Goal: Task Accomplishment & Management: Manage account settings

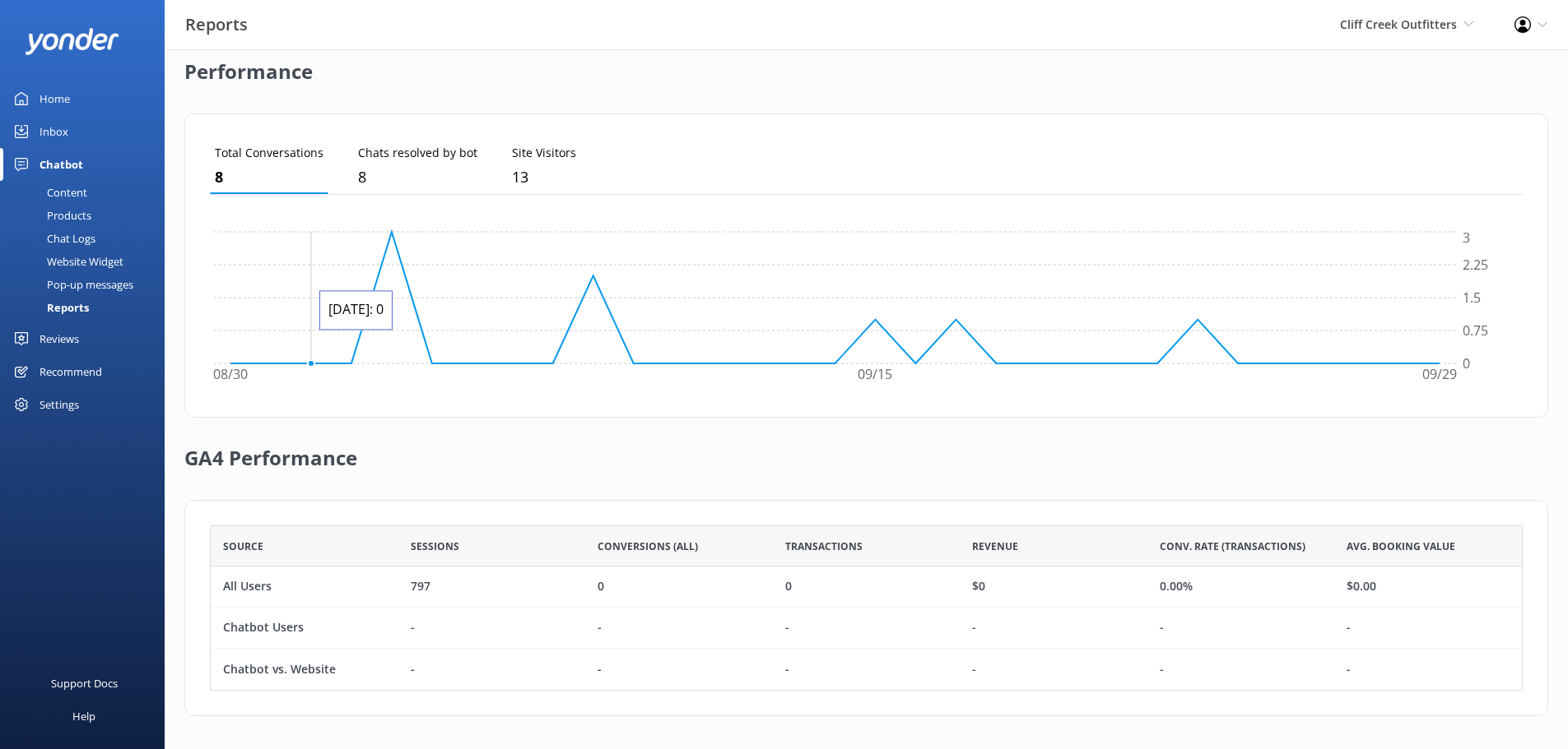
scroll to position [153, 1300]
click at [1391, 24] on span "Cliff Creek Outfitters" at bounding box center [1398, 24] width 117 height 15
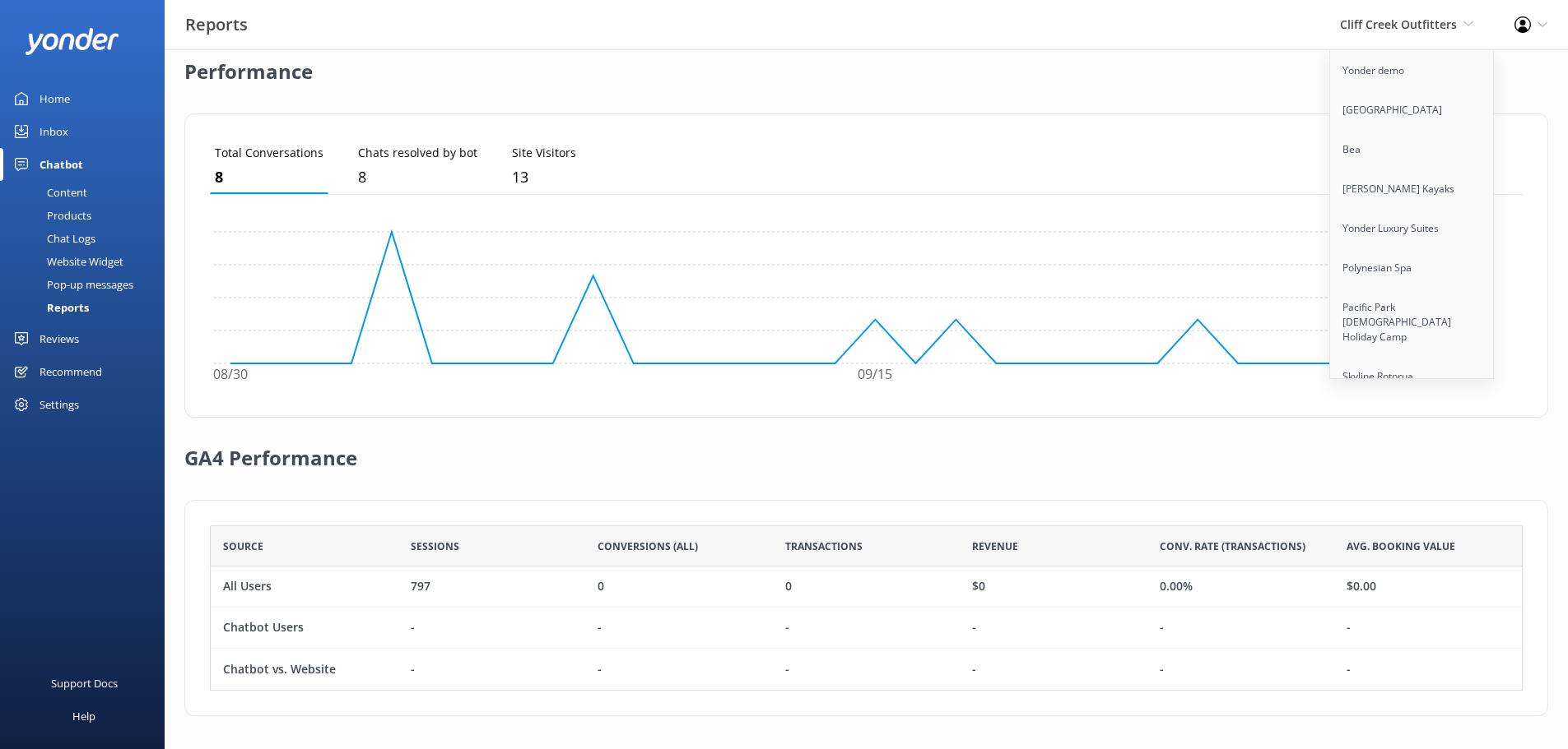
scroll to position [1104, 0]
click at [1371, 213] on link "Skydive [GEOGRAPHIC_DATA]" at bounding box center [1412, 230] width 165 height 40
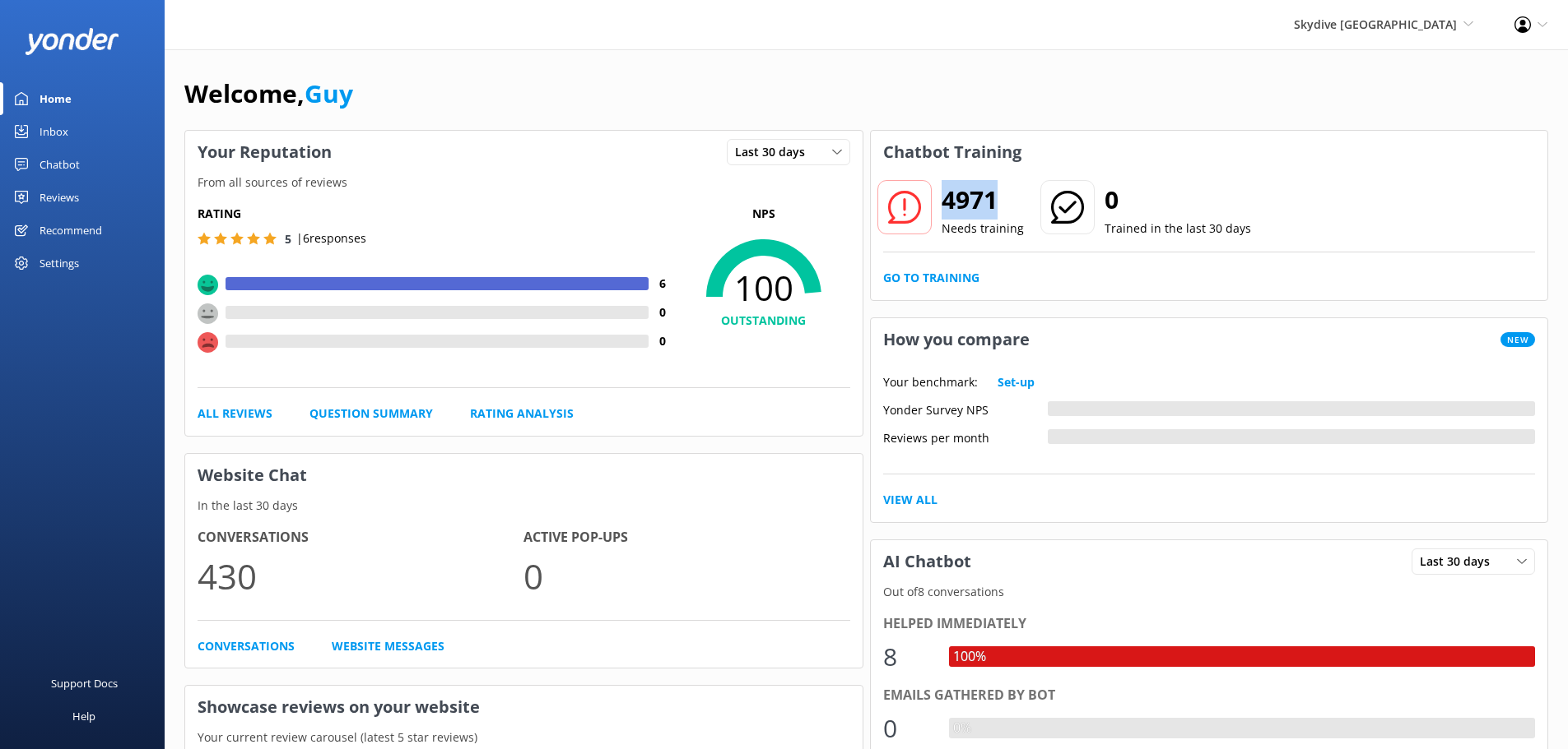
drag, startPoint x: 999, startPoint y: 201, endPoint x: 946, endPoint y: 197, distance: 53.2
click at [946, 197] on h2 "4971" at bounding box center [982, 201] width 83 height 40
click at [997, 194] on h2 "4971" at bounding box center [982, 201] width 83 height 40
click at [49, 158] on div "Chatbot" at bounding box center [60, 164] width 40 height 33
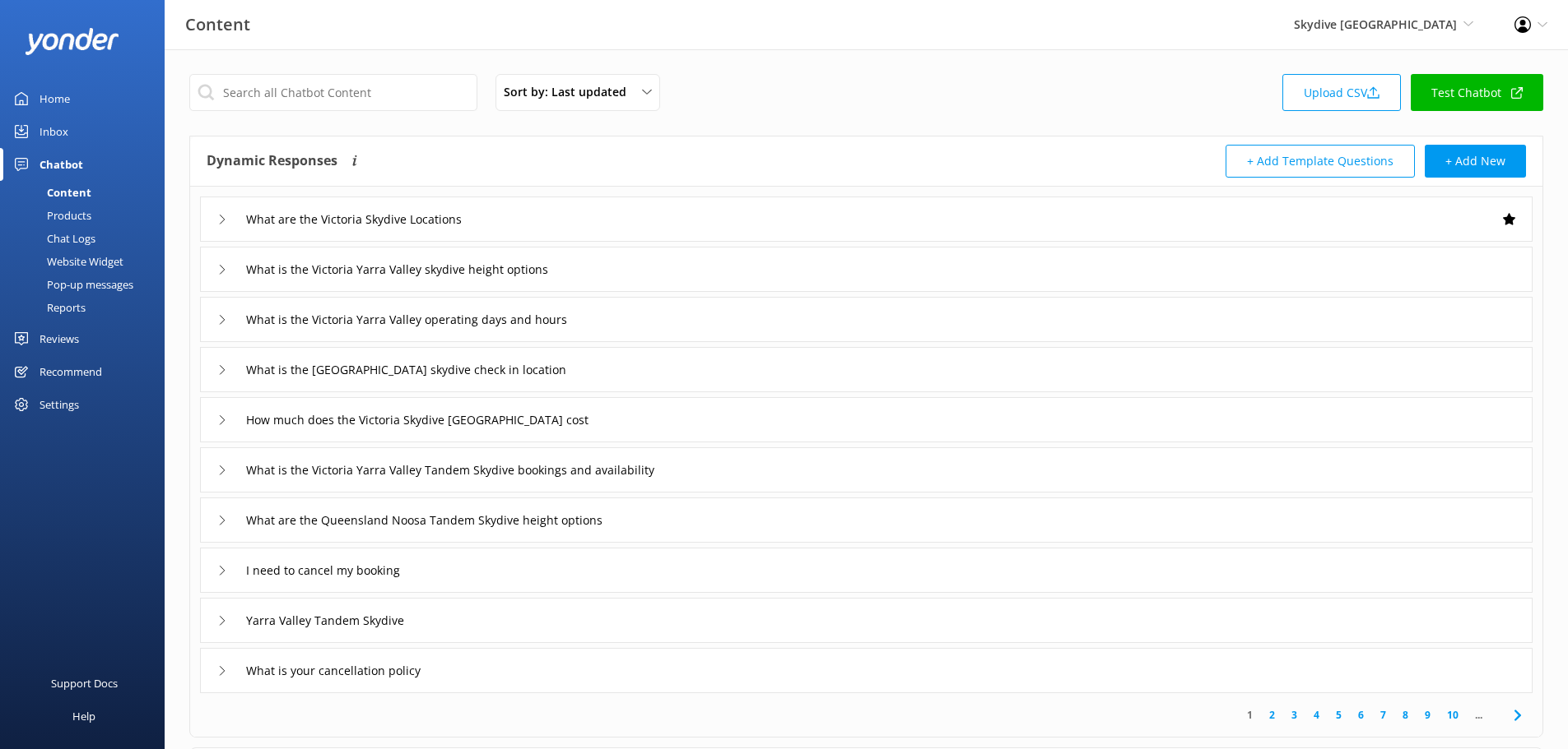
click at [52, 137] on div "Inbox" at bounding box center [54, 131] width 29 height 33
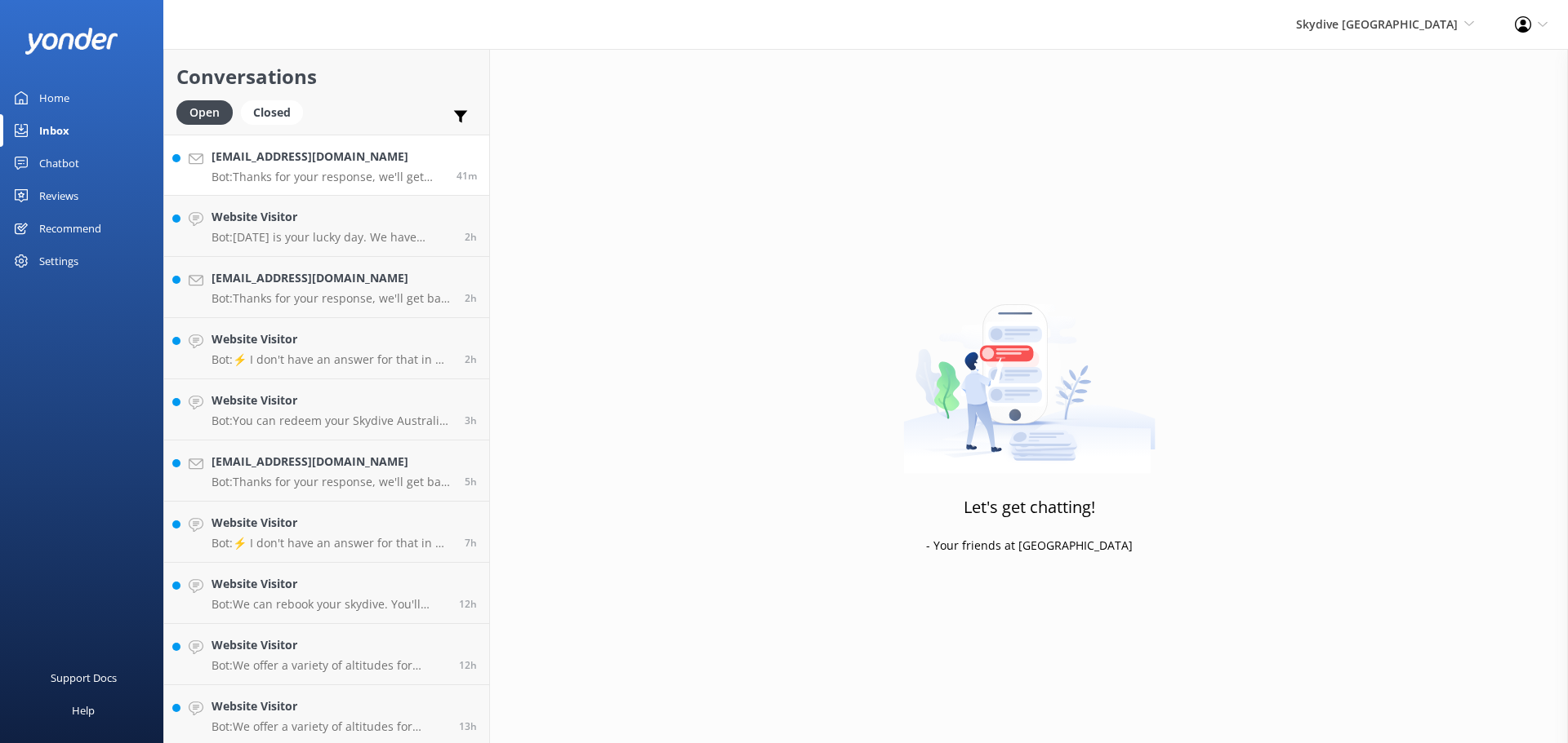
click at [339, 171] on p "Bot: Thanks for your response, we'll get back to you as soon as we can during o…" at bounding box center [327, 177] width 233 height 15
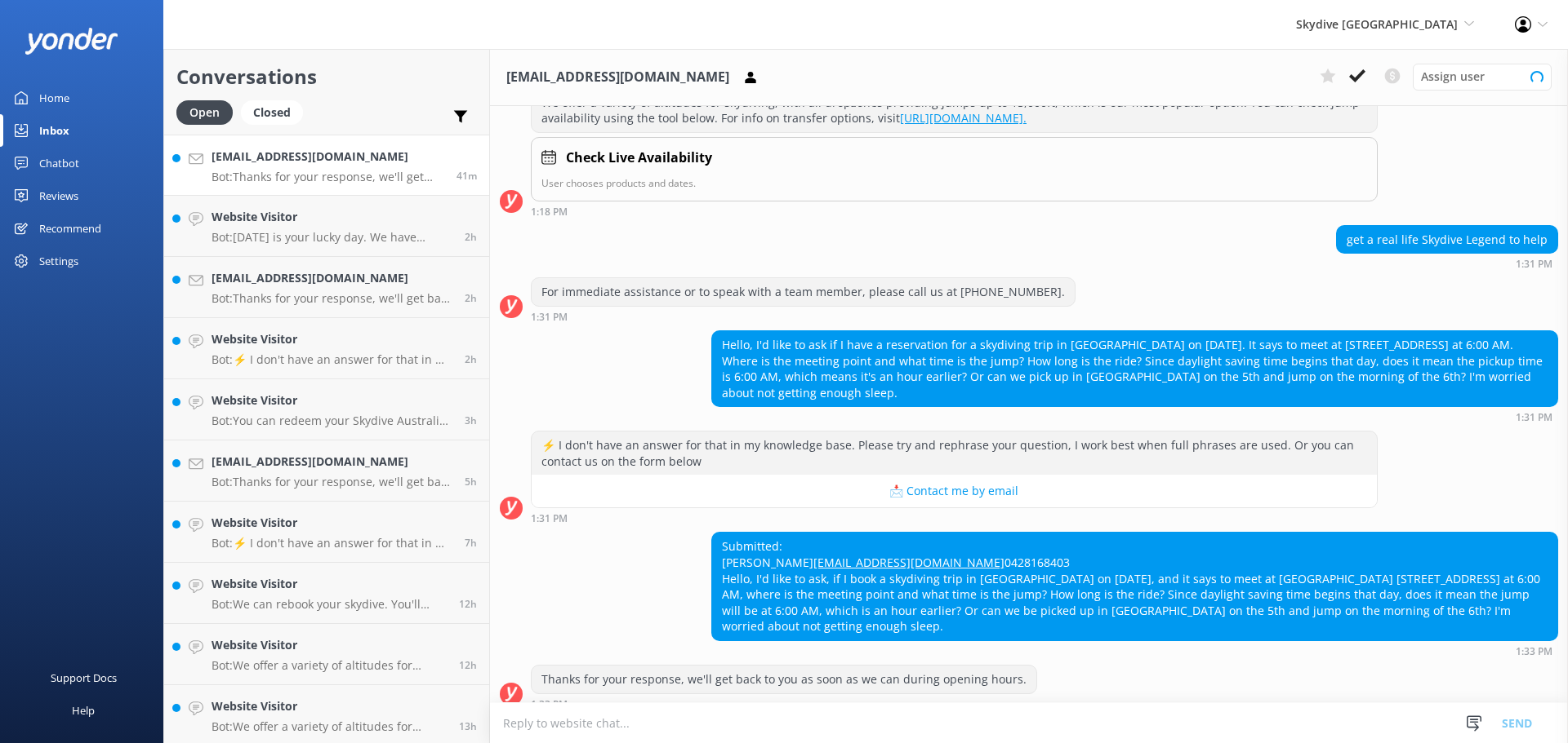
scroll to position [250, 0]
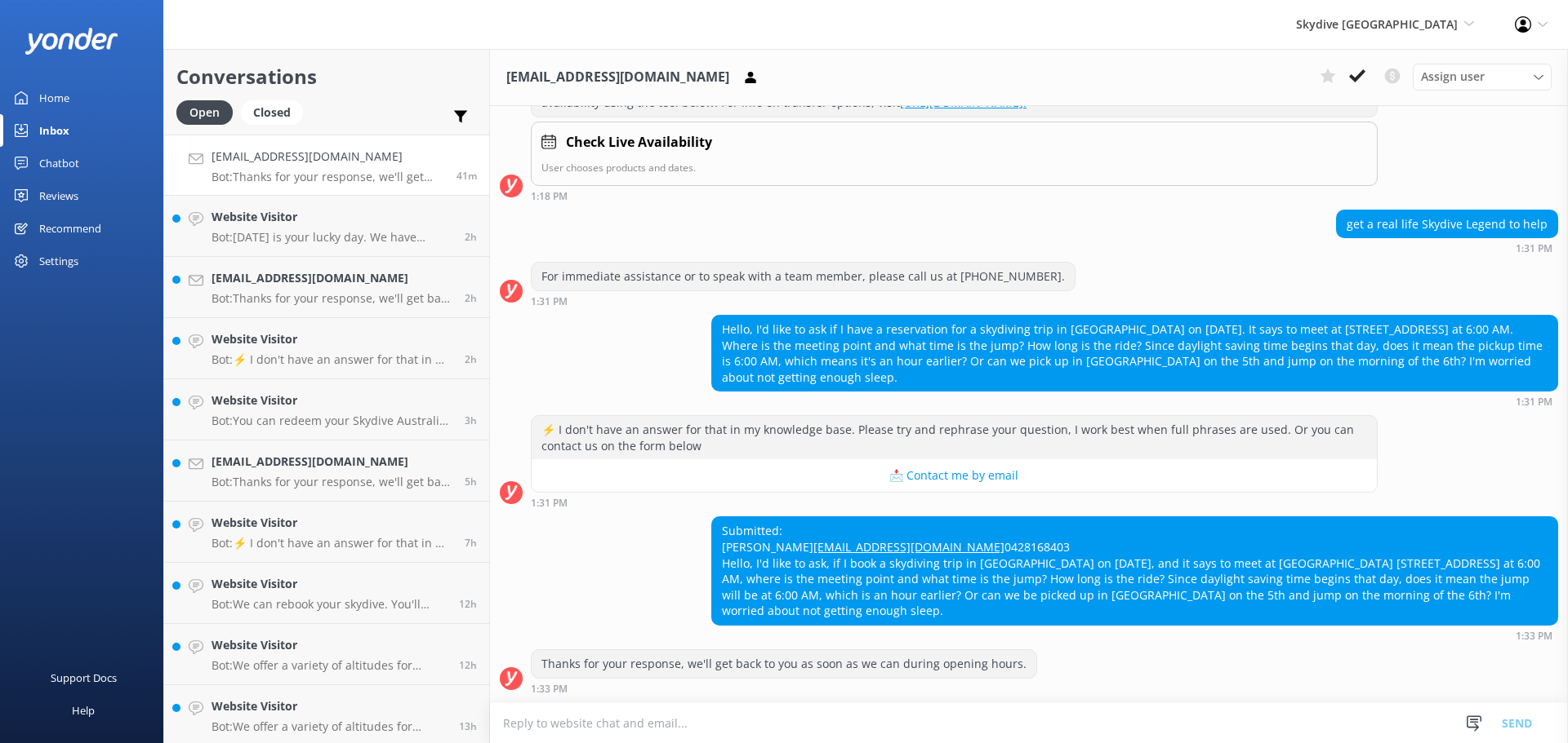
click at [62, 195] on div "Reviews" at bounding box center [59, 195] width 40 height 33
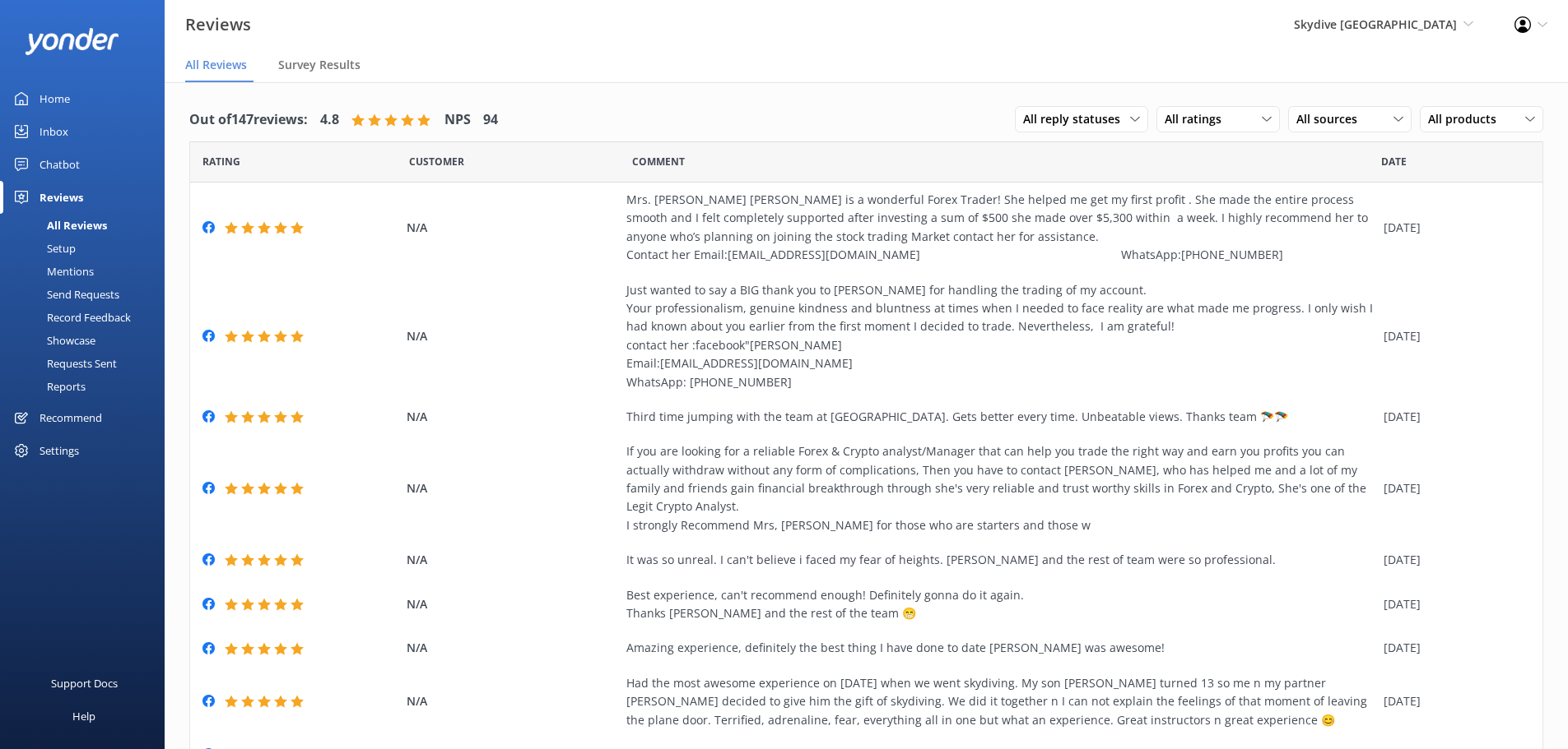
click at [53, 167] on div "Chatbot" at bounding box center [60, 164] width 40 height 33
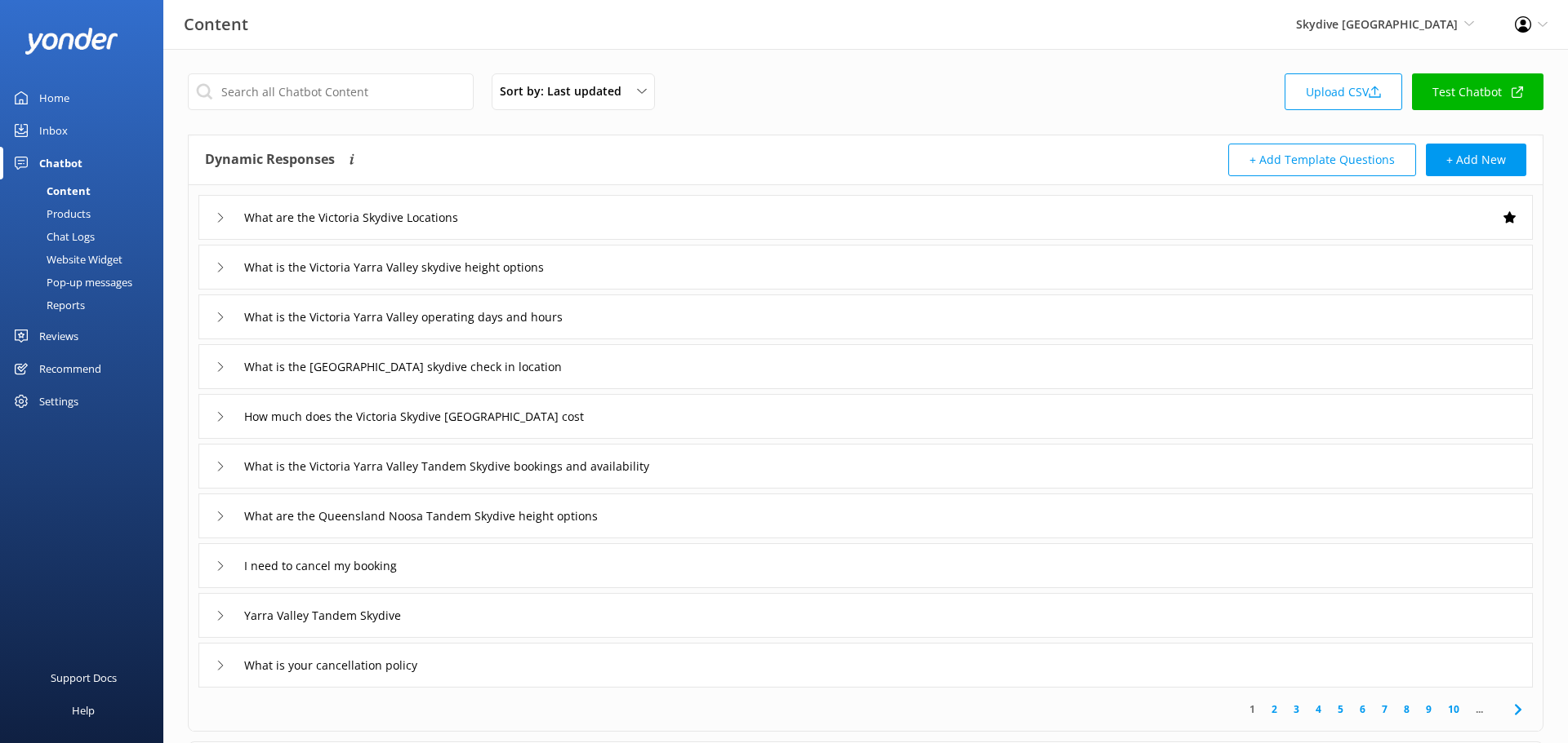
click at [74, 237] on div "Chat Logs" at bounding box center [52, 237] width 85 height 23
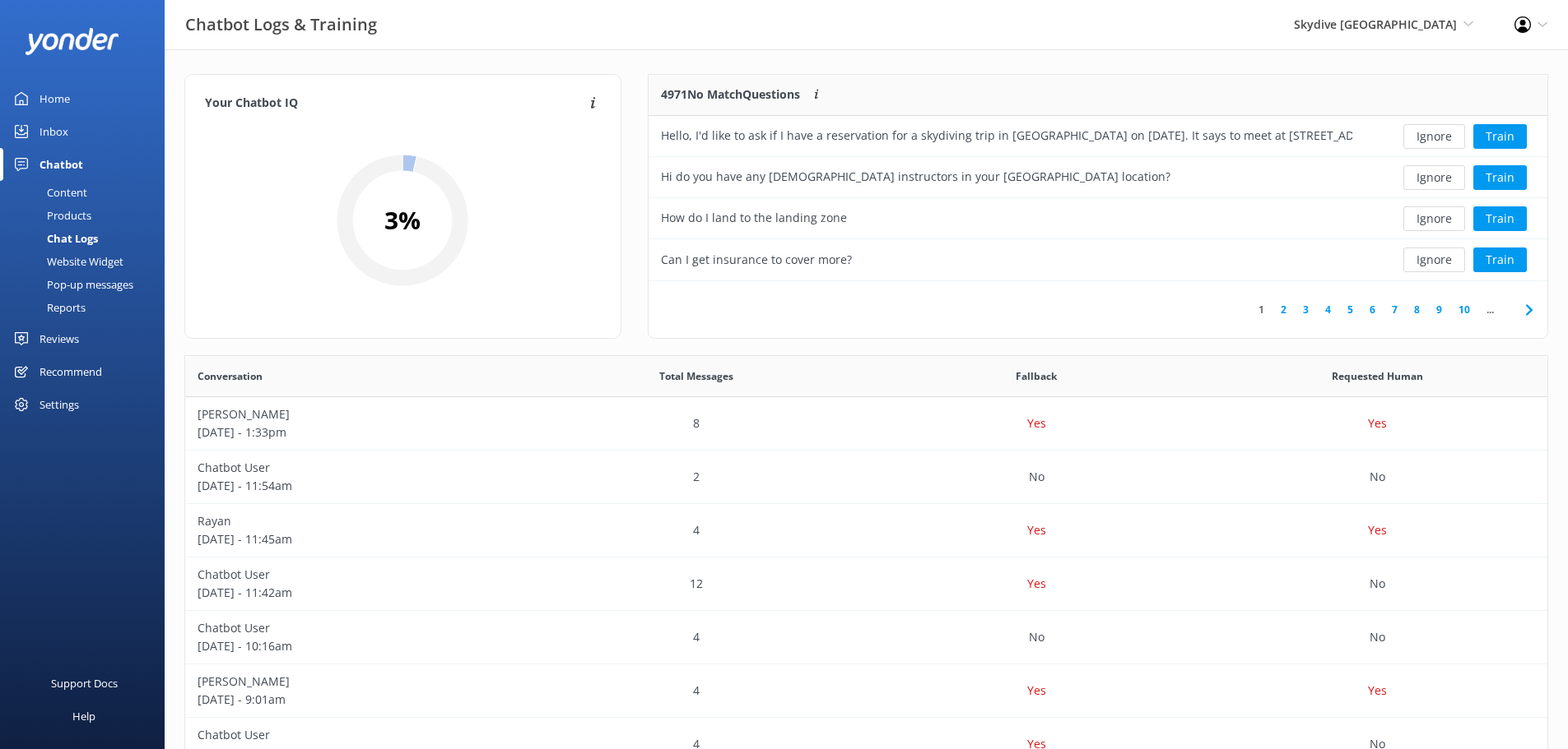
click at [1283, 312] on link "2" at bounding box center [1283, 310] width 22 height 15
click at [1306, 304] on link "3" at bounding box center [1305, 310] width 22 height 15
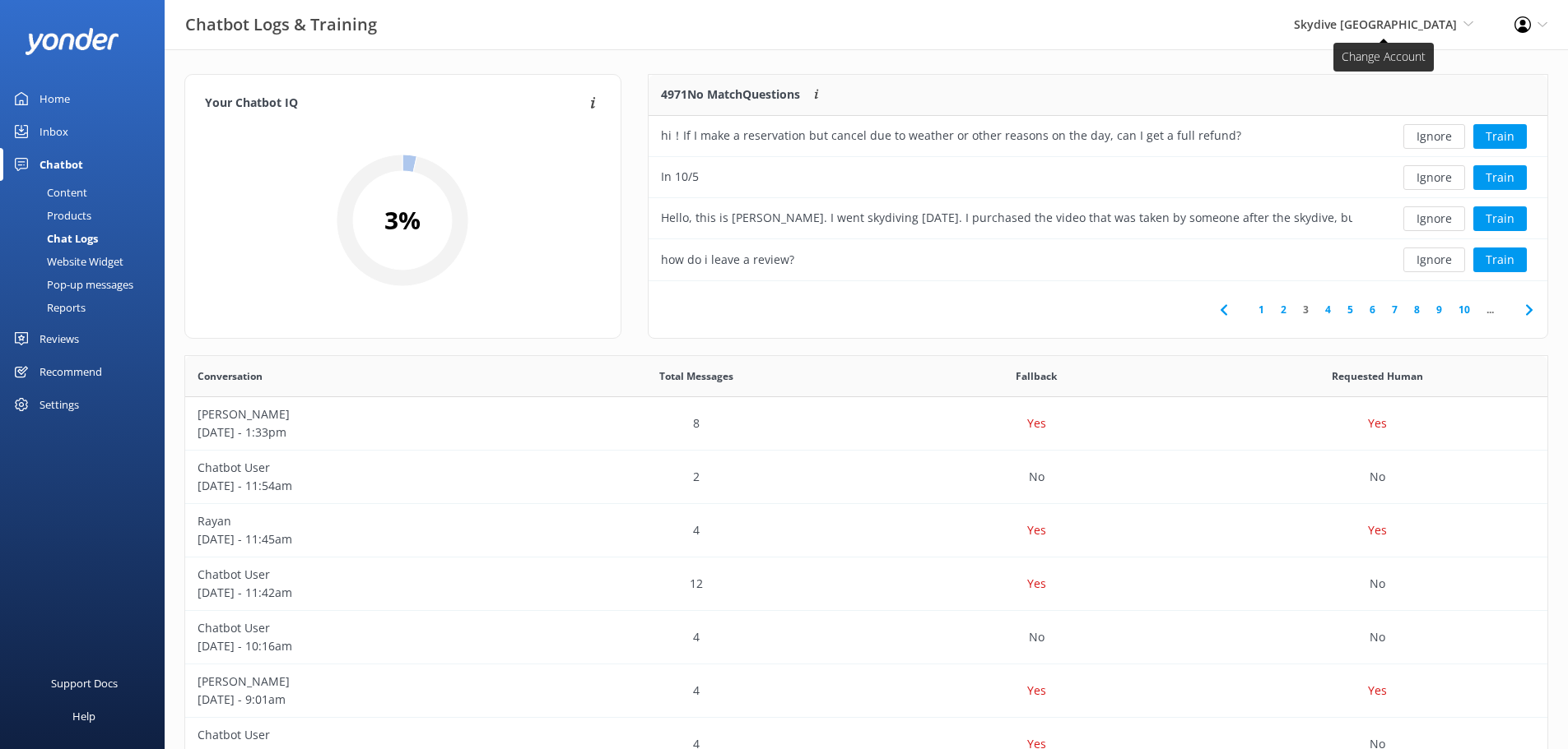
click at [1449, 26] on span "Skydive [GEOGRAPHIC_DATA]" at bounding box center [1374, 24] width 163 height 15
click at [69, 210] on div "Products" at bounding box center [50, 216] width 82 height 23
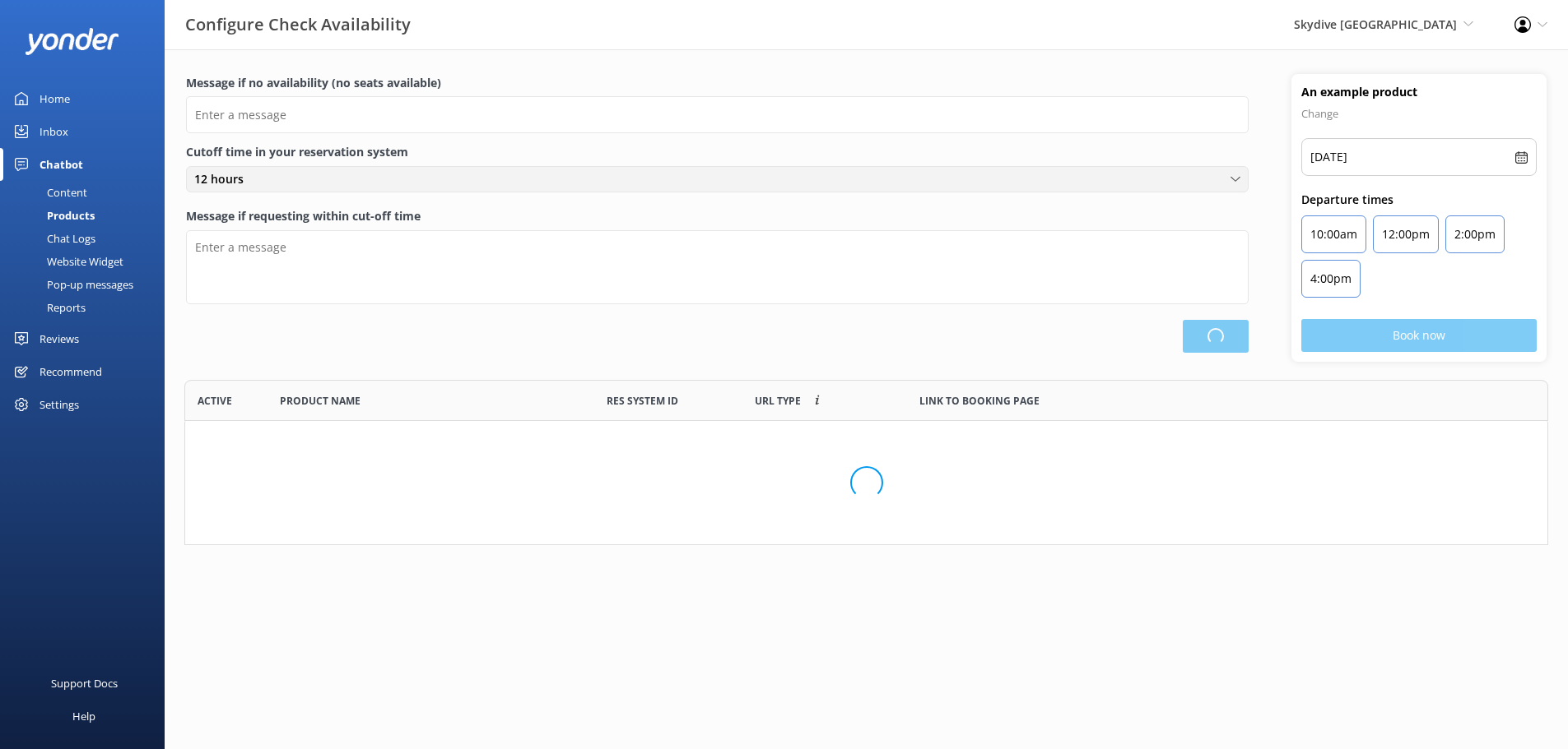
scroll to position [482, 1349]
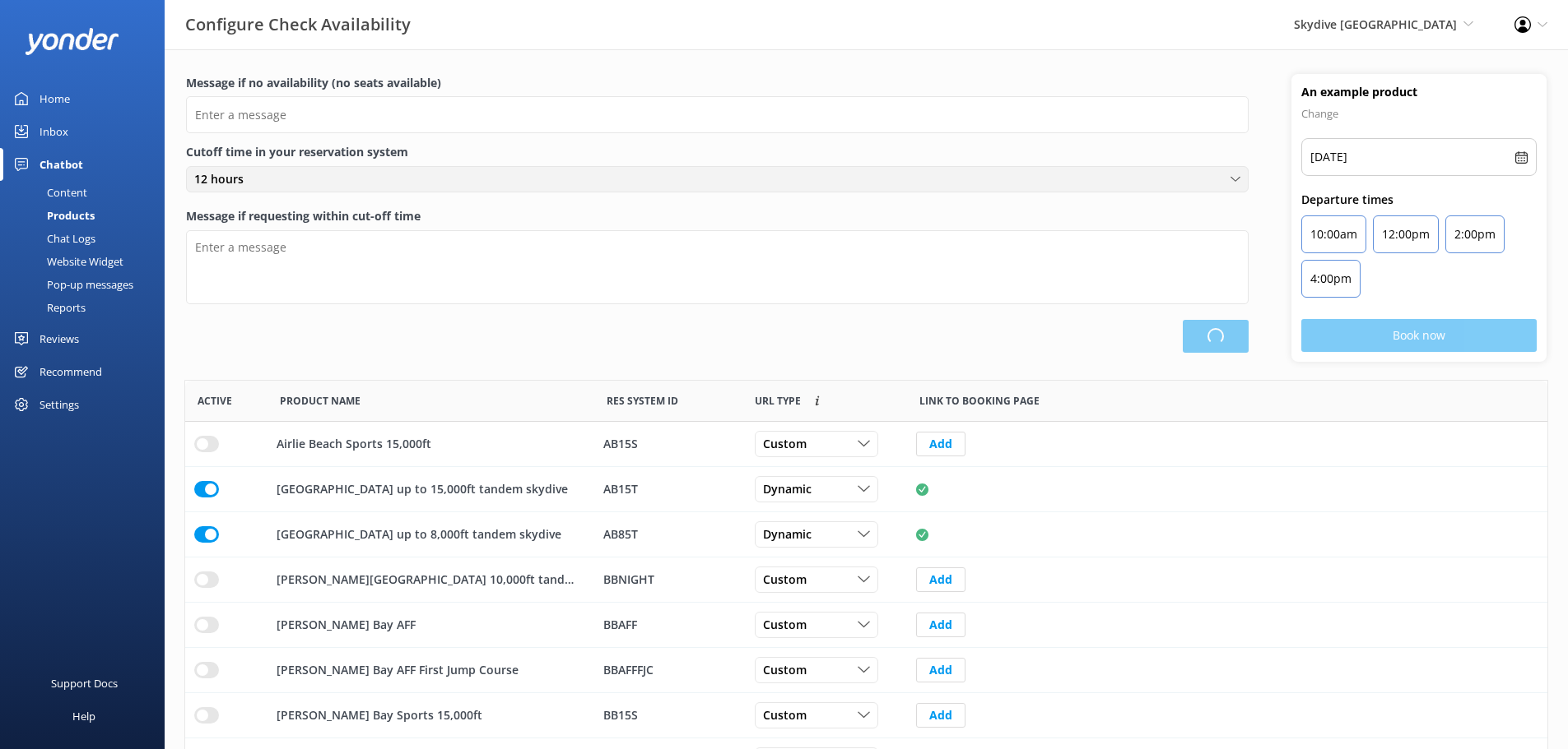
type input "There are no seats available, please check an alternative day or contact us on …"
type textarea "Our online booking system closes 10 hours prior to departure. Please contact us…"
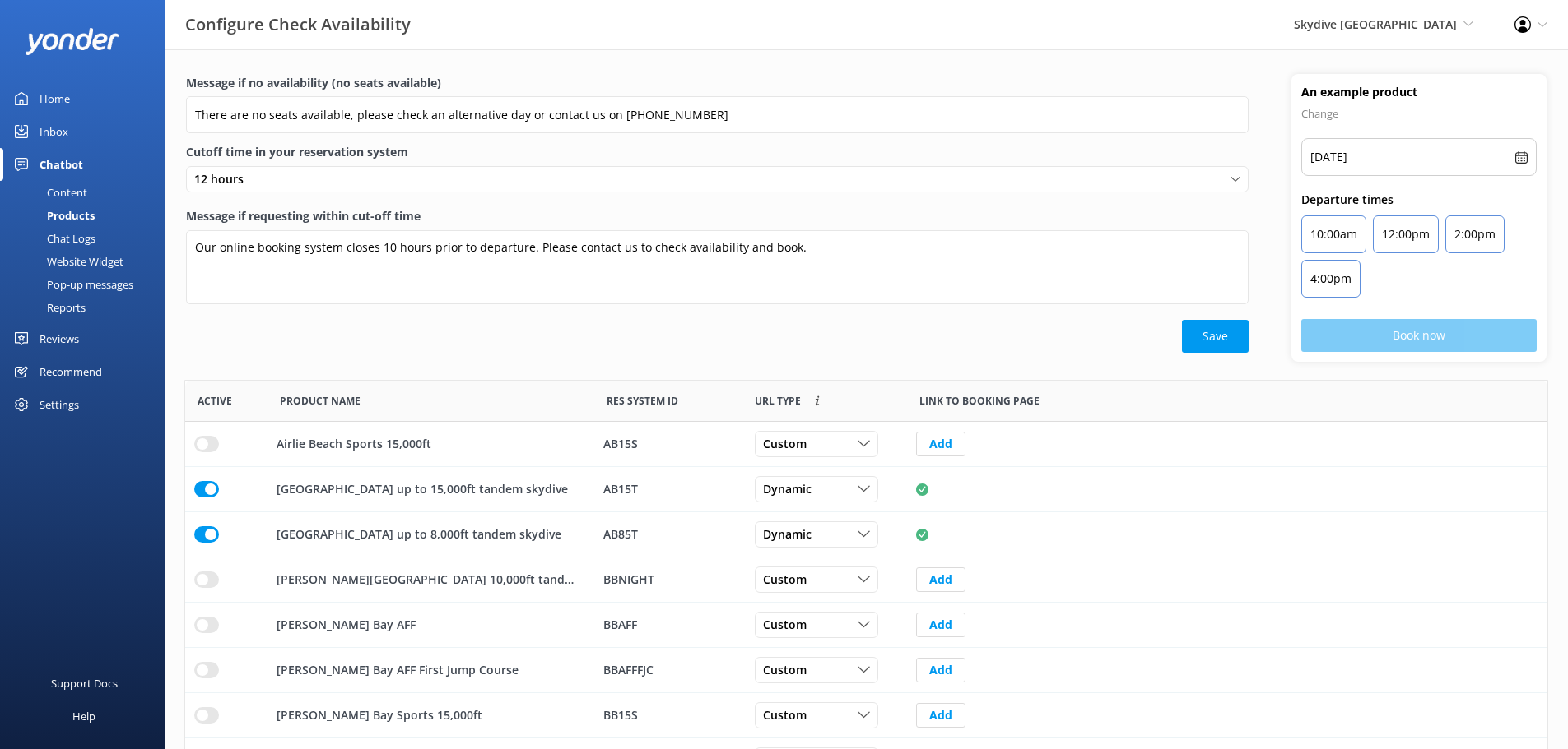
click at [49, 96] on div "Home" at bounding box center [55, 99] width 30 height 33
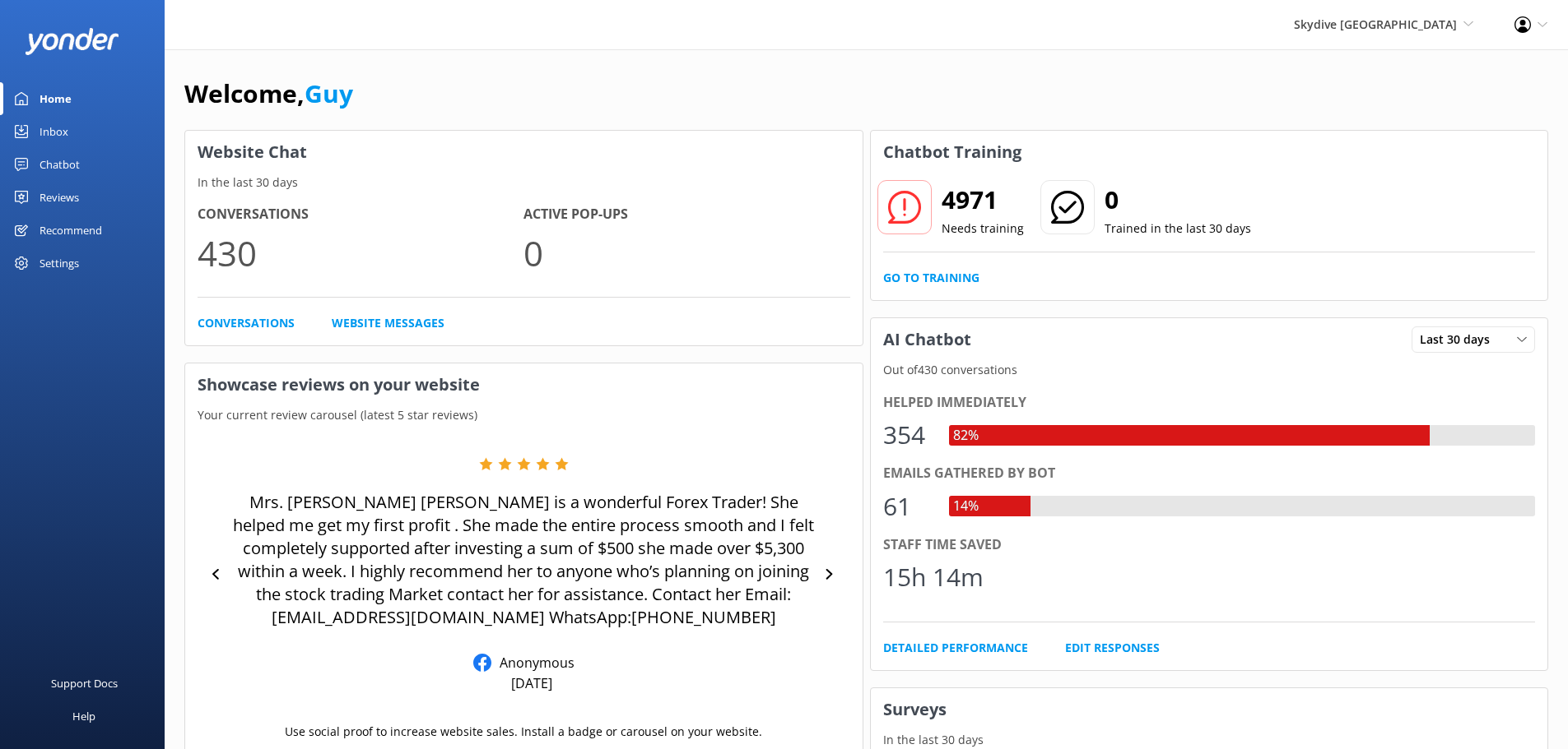
scroll to position [164, 0]
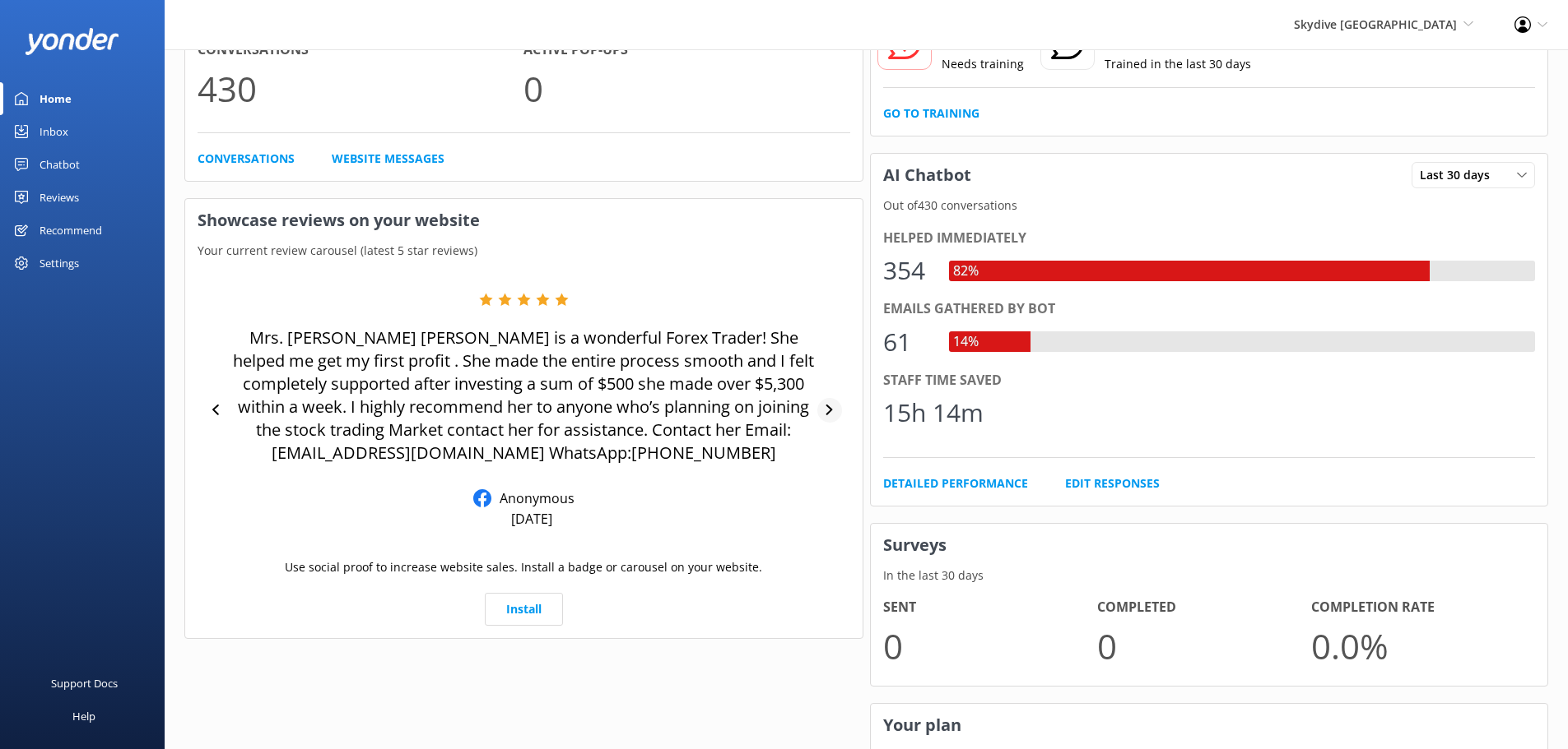
click at [823, 407] on icon at bounding box center [828, 410] width 10 height 10
